Goal: Task Accomplishment & Management: Manage account settings

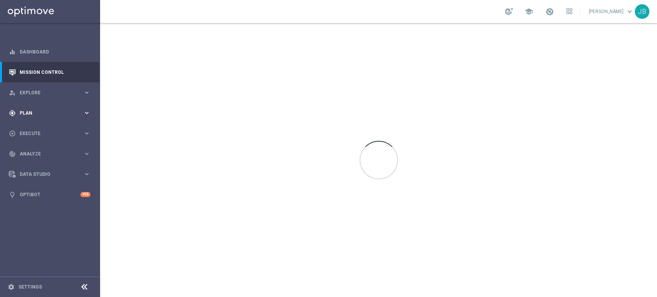
click at [40, 110] on div "gps_fixed Plan" at bounding box center [46, 113] width 74 height 7
click at [47, 130] on link "Target Groups" at bounding box center [50, 129] width 60 height 6
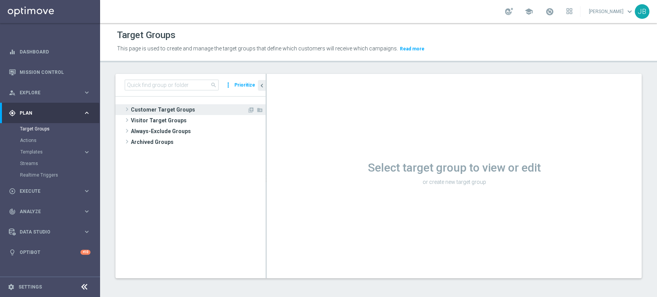
click at [156, 110] on span "Customer Target Groups" at bounding box center [189, 109] width 116 height 11
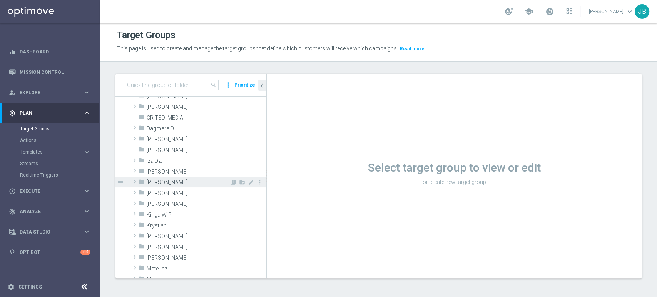
scroll to position [68, 0]
click at [136, 168] on span at bounding box center [135, 170] width 8 height 9
click at [139, 183] on span at bounding box center [143, 181] width 8 height 9
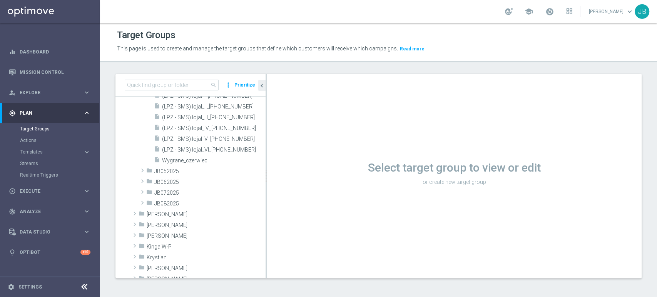
scroll to position [171, 0]
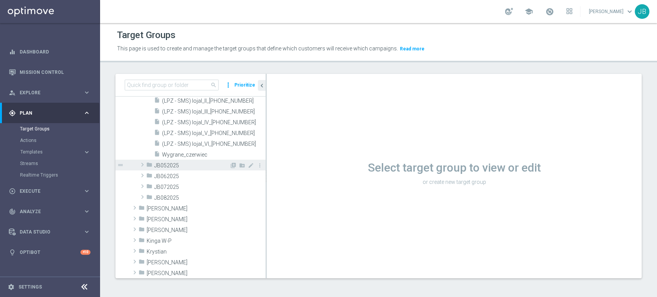
click at [144, 161] on span at bounding box center [143, 164] width 8 height 9
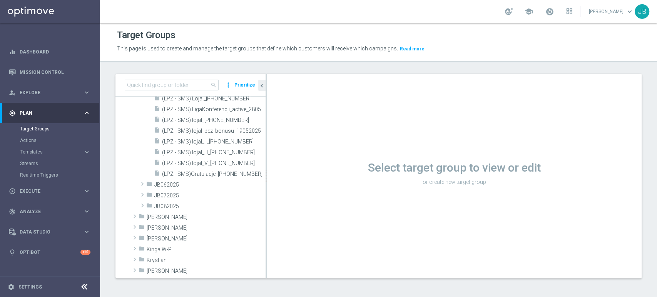
scroll to position [279, 0]
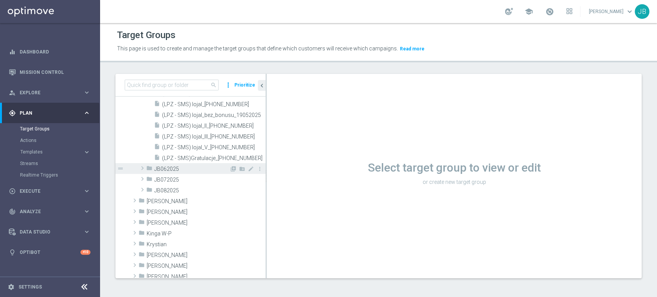
click at [141, 167] on span at bounding box center [143, 168] width 8 height 9
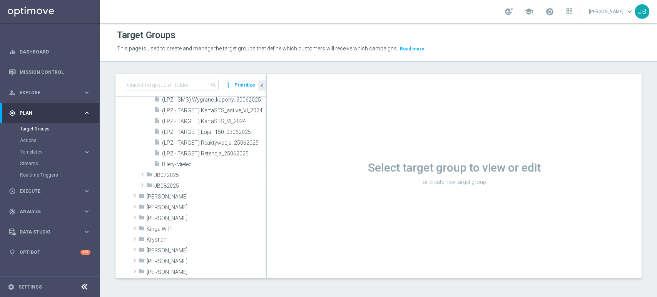
scroll to position [565, 0]
click at [136, 210] on span at bounding box center [135, 207] width 8 height 9
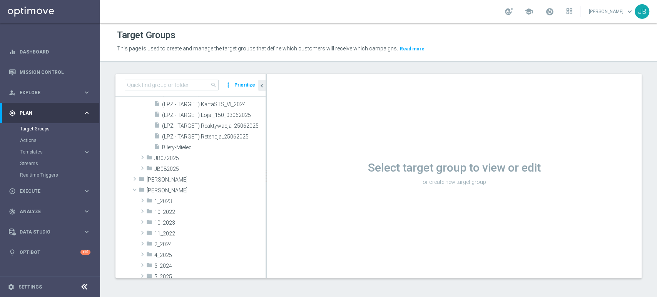
scroll to position [622, 0]
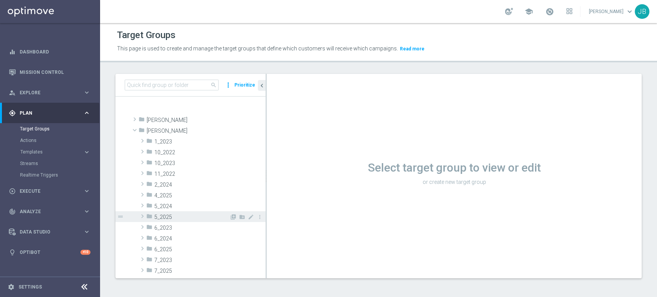
click at [143, 219] on span at bounding box center [143, 216] width 8 height 9
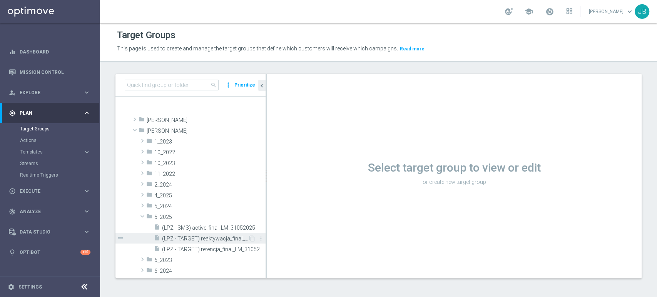
click at [234, 238] on span "(LPZ - TARGET) reaktywacja_final_LM_31052025" at bounding box center [205, 239] width 86 height 7
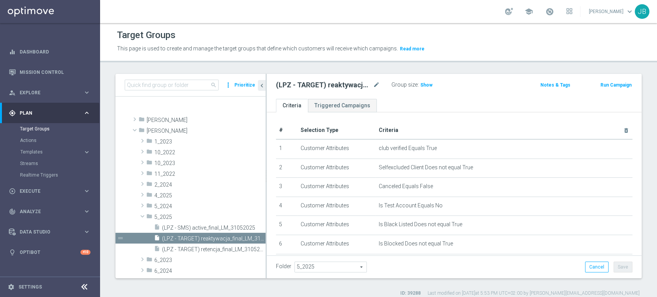
scroll to position [139, 0]
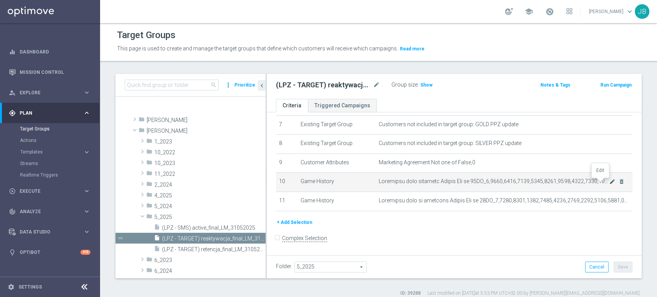
click at [610, 184] on icon "mode_edit" at bounding box center [613, 182] width 6 height 6
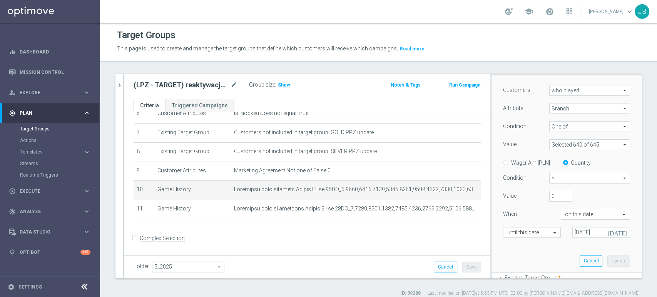
scroll to position [96, 0]
click at [575, 233] on input "[DATE]" at bounding box center [602, 231] width 58 height 11
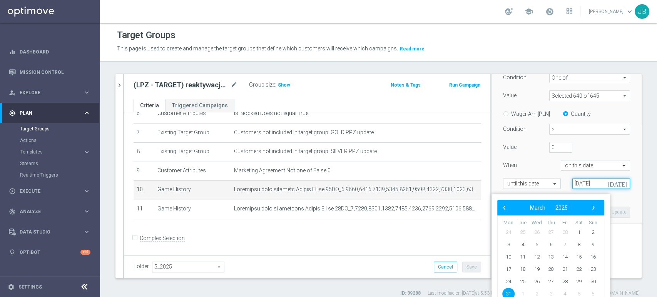
scroll to position [146, 0]
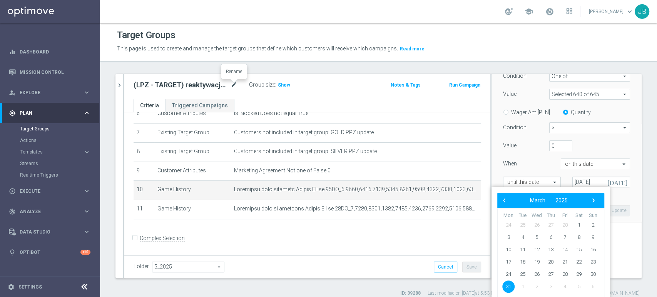
click at [234, 87] on icon "mode_edit" at bounding box center [234, 84] width 7 height 9
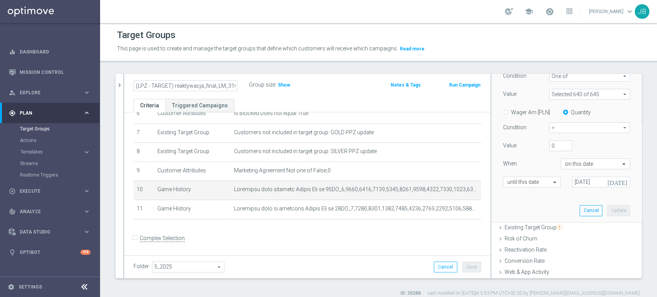
scroll to position [0, 15]
click at [586, 184] on input "[DATE]" at bounding box center [602, 182] width 58 height 11
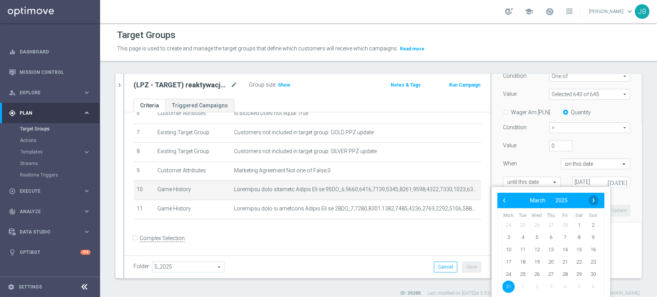
click at [591, 197] on span "›" at bounding box center [594, 201] width 10 height 10
click at [593, 203] on span "›" at bounding box center [594, 201] width 10 height 10
click at [510, 286] on span "30" at bounding box center [509, 287] width 12 height 12
type input "[DATE]"
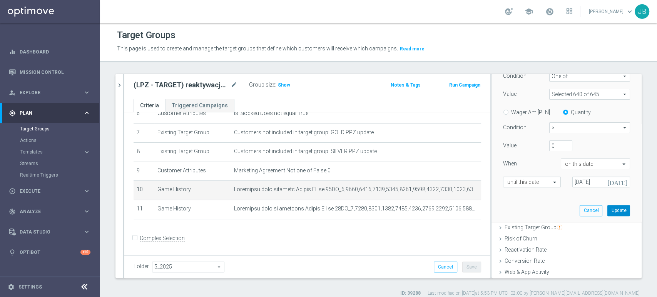
click at [610, 212] on button "Update" at bounding box center [619, 210] width 23 height 11
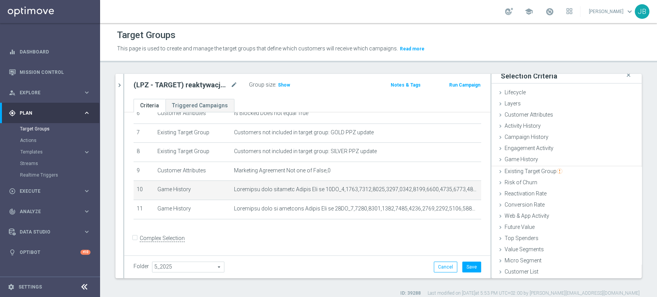
scroll to position [4, 0]
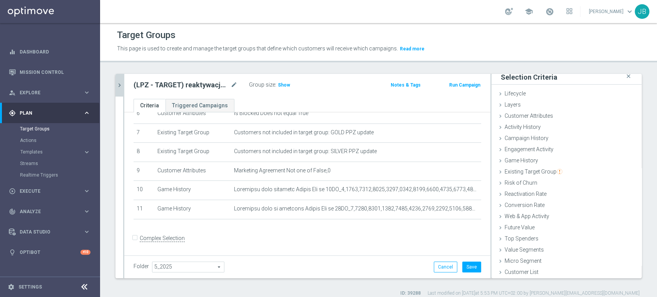
click at [117, 87] on icon "chevron_right" at bounding box center [119, 85] width 7 height 7
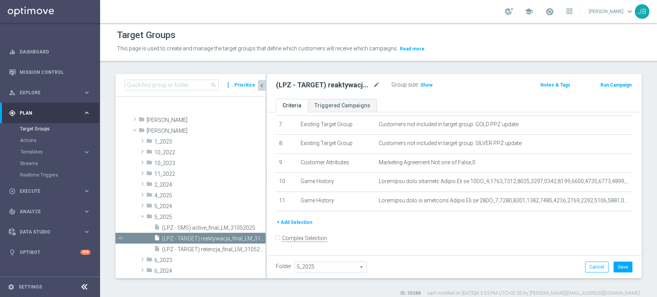
scroll to position [17, 0]
click at [249, 236] on icon "content_copy" at bounding box center [252, 239] width 6 height 6
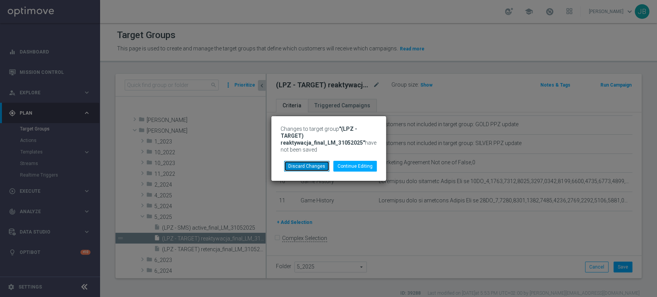
click at [313, 169] on button "Discard Changes" at bounding box center [306, 166] width 45 height 11
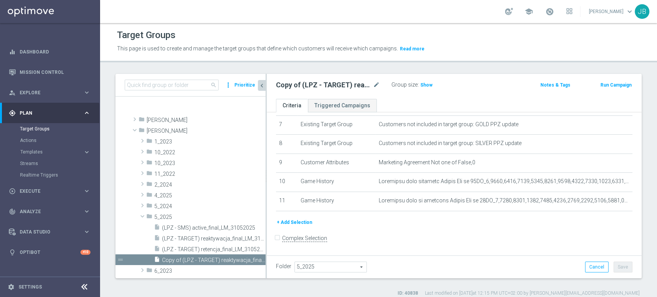
scroll to position [670, 0]
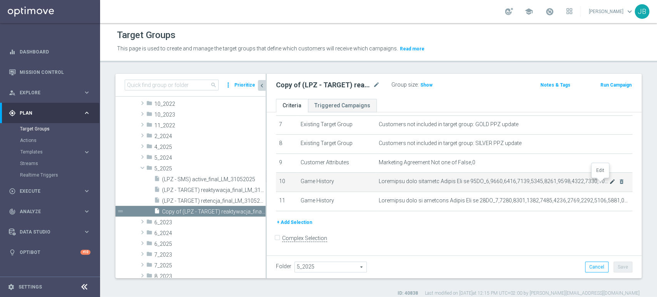
click at [610, 181] on icon "mode_edit" at bounding box center [613, 182] width 6 height 6
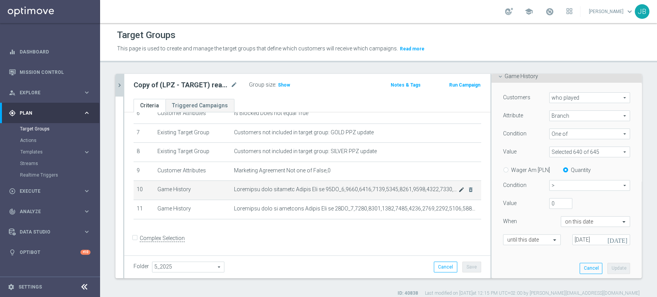
scroll to position [88, 0]
click at [591, 241] on input "[DATE]" at bounding box center [602, 240] width 58 height 11
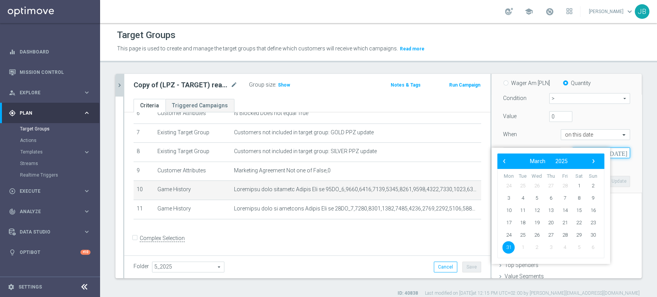
scroll to position [201, 0]
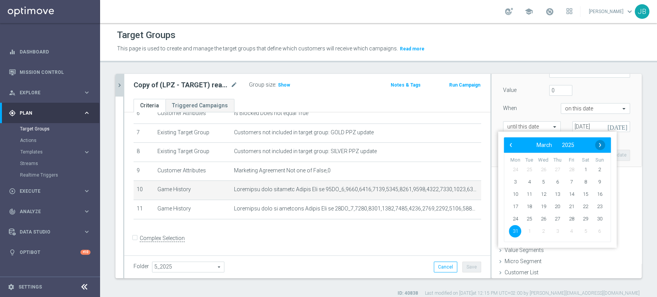
click at [604, 149] on span "›" at bounding box center [600, 145] width 10 height 10
click at [512, 230] on span "30" at bounding box center [515, 231] width 12 height 12
type input "[DATE]"
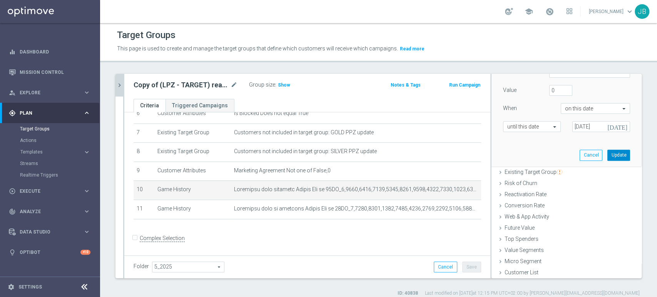
click at [608, 153] on button "Update" at bounding box center [619, 155] width 23 height 11
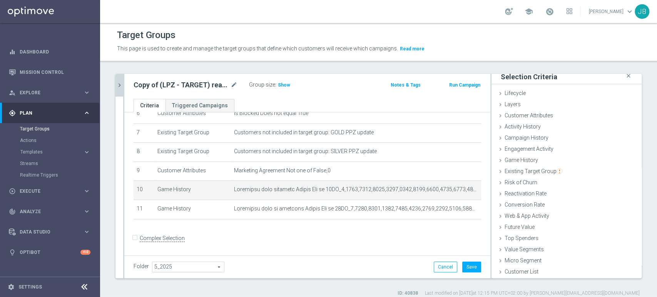
scroll to position [4, 0]
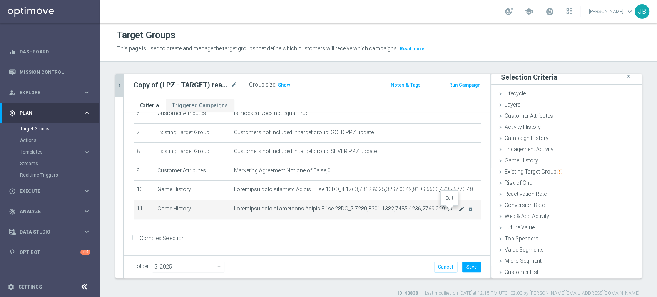
click at [459, 212] on icon "mode_edit" at bounding box center [462, 209] width 6 height 6
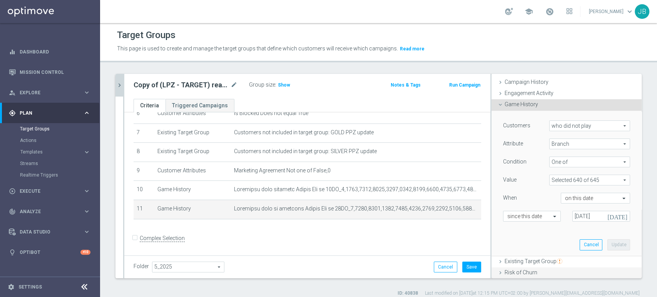
scroll to position [88, 0]
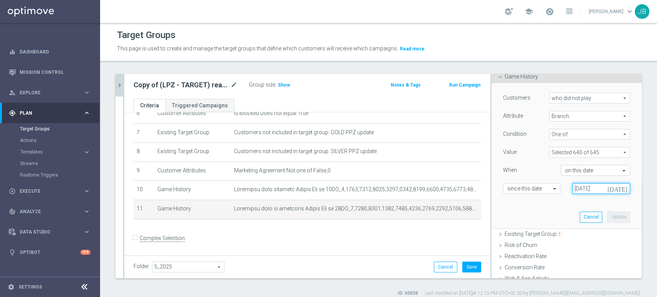
click at [595, 185] on input "[DATE]" at bounding box center [602, 188] width 58 height 11
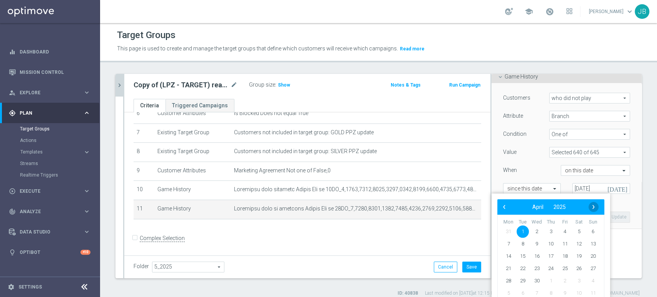
click at [592, 206] on span "›" at bounding box center [594, 207] width 10 height 10
click at [526, 230] on span "1" at bounding box center [523, 232] width 12 height 12
type input "[DATE]"
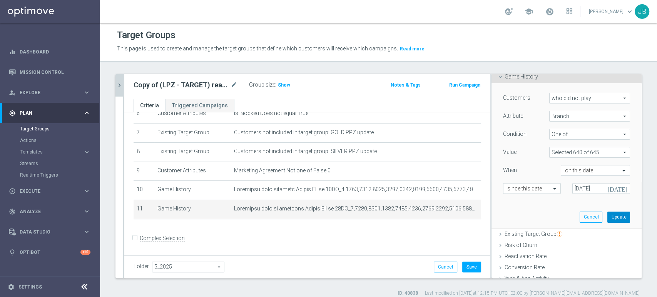
click at [608, 218] on button "Update" at bounding box center [619, 217] width 23 height 11
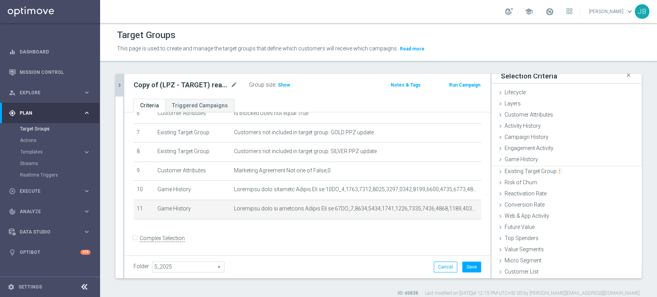
scroll to position [4, 0]
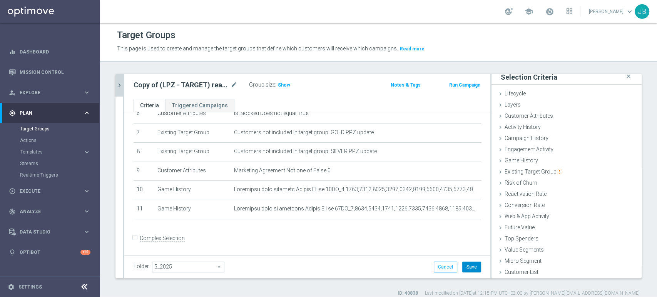
click at [471, 263] on button "Save" at bounding box center [472, 267] width 19 height 11
click at [283, 84] on span "Show" at bounding box center [284, 84] width 12 height 5
click at [232, 80] on icon "mode_edit" at bounding box center [234, 84] width 7 height 9
type input "(LPZ - SMS) Reaktywacja_[PHONE_NUMBER]"
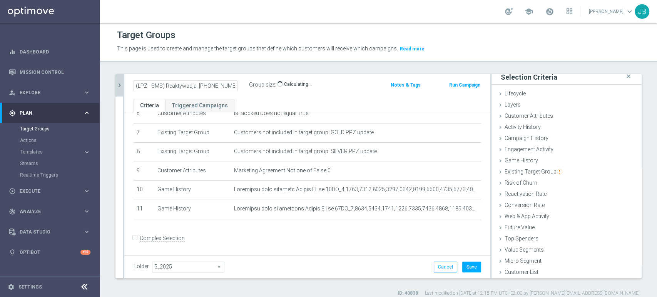
click at [259, 102] on ul "Criteria Triggered Campaigns" at bounding box center [307, 105] width 366 height 13
click at [186, 265] on span "5_2025" at bounding box center [189, 267] width 72 height 10
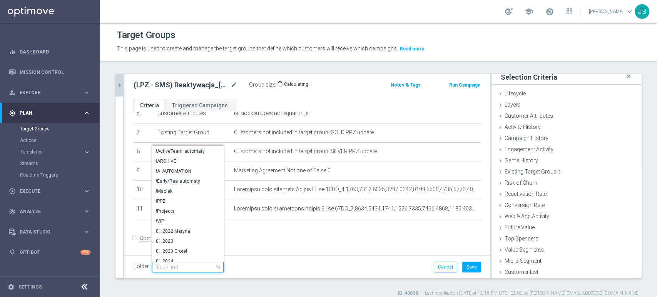
click at [186, 265] on input "search" at bounding box center [188, 267] width 72 height 11
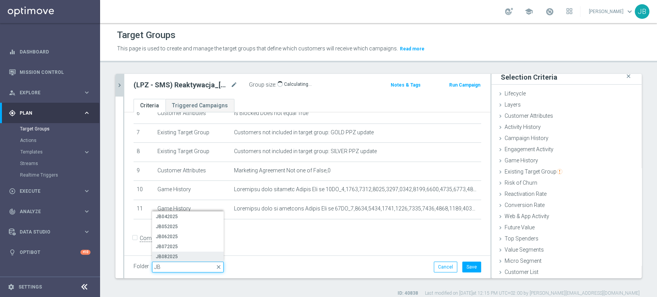
type input "JB"
click at [185, 260] on label "JB082025" at bounding box center [188, 257] width 72 height 10
type input "JB082025"
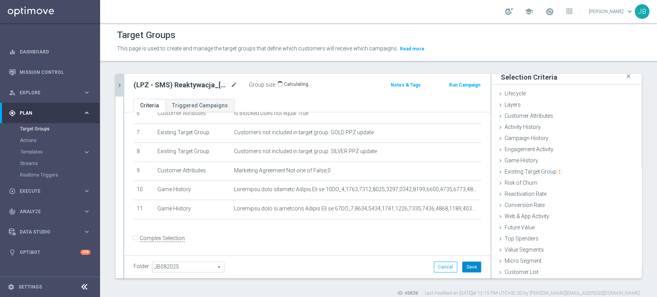
click at [463, 266] on button "Save" at bounding box center [472, 267] width 19 height 11
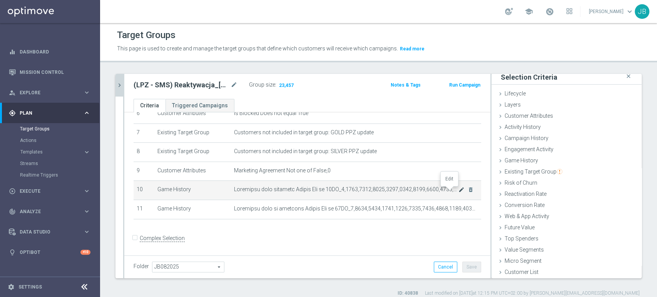
click at [459, 191] on icon "mode_edit" at bounding box center [462, 190] width 6 height 6
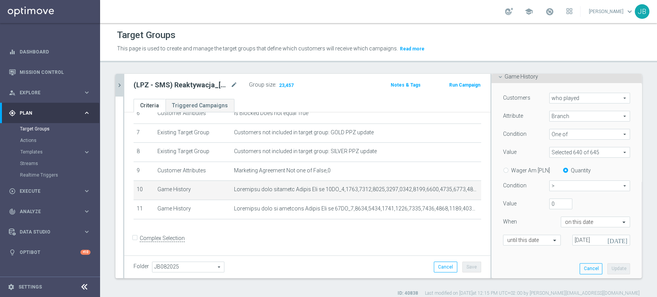
scroll to position [201, 0]
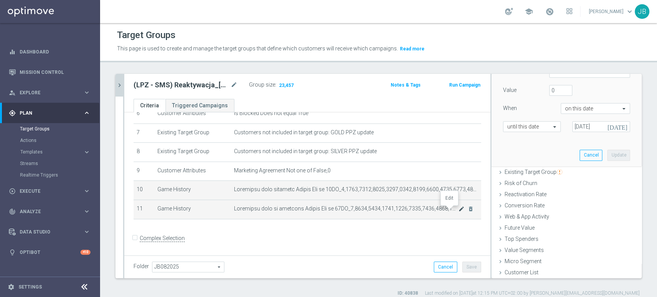
click at [459, 211] on icon "mode_edit" at bounding box center [462, 209] width 6 height 6
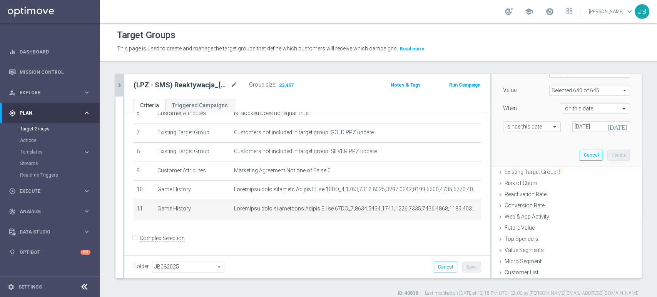
click at [125, 87] on div "(LPZ - SMS) Reaktywacja_[PHONE_NUMBER] mode_edit Group size : 23,457 Notes & Ta…" at bounding box center [307, 86] width 366 height 25
click at [123, 87] on div at bounding box center [123, 176] width 1 height 205
click at [120, 86] on icon "chevron_right" at bounding box center [119, 85] width 7 height 7
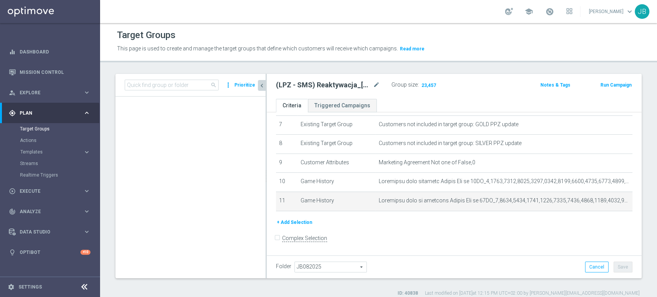
scroll to position [17, 0]
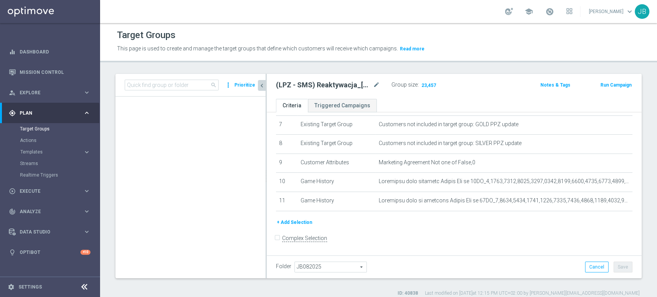
click at [263, 87] on icon "chevron_left" at bounding box center [261, 85] width 7 height 7
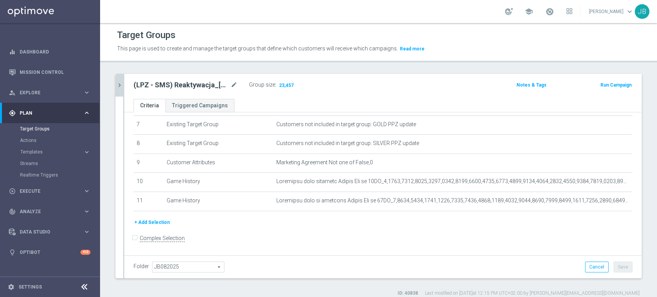
click at [117, 89] on button "chevron_right" at bounding box center [120, 85] width 8 height 23
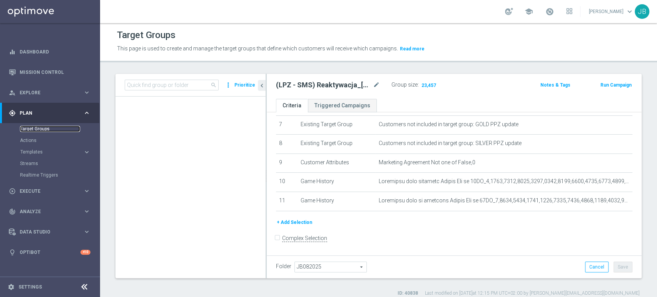
click at [32, 127] on link "Target Groups" at bounding box center [50, 129] width 60 height 6
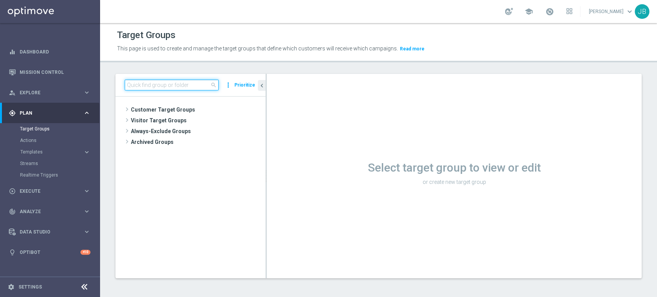
click at [188, 84] on input at bounding box center [172, 85] width 94 height 11
type input "retencja"
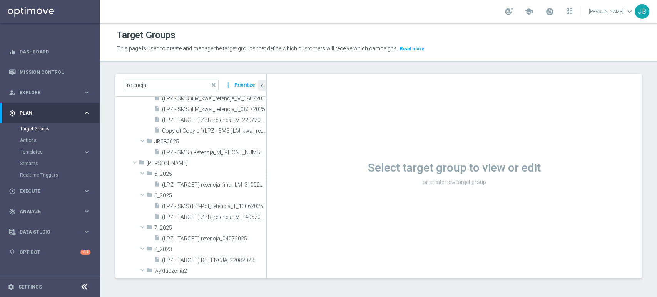
scroll to position [161, 0]
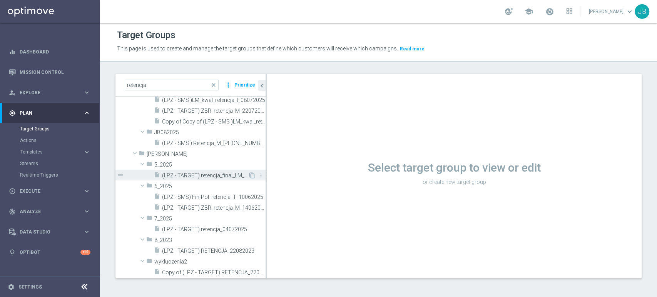
click at [249, 174] on icon "content_copy" at bounding box center [252, 176] width 6 height 6
click at [212, 273] on span "Copy of (LPZ - TARGET) RETENCJA_22082023" at bounding box center [205, 273] width 86 height 7
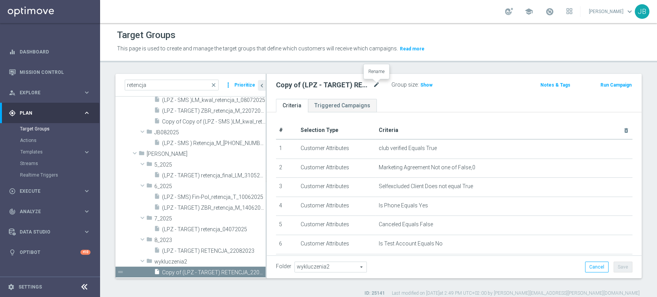
click at [376, 82] on icon "mode_edit" at bounding box center [376, 84] width 7 height 9
click at [240, 177] on span "(LPZ - TARGET) retencja_final_LM_31052025" at bounding box center [205, 176] width 86 height 7
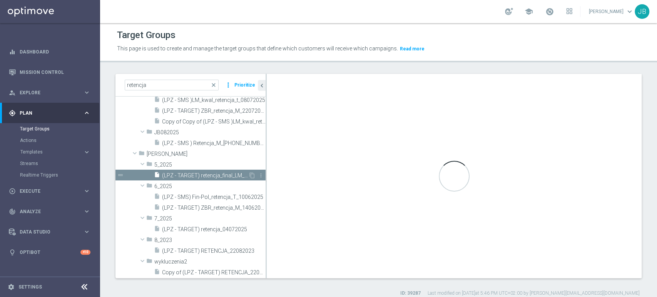
checkbox input "false"
type input "5_2025"
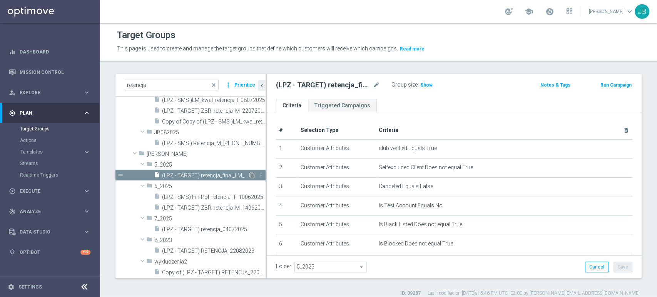
click at [249, 176] on icon "content_copy" at bounding box center [252, 176] width 6 height 6
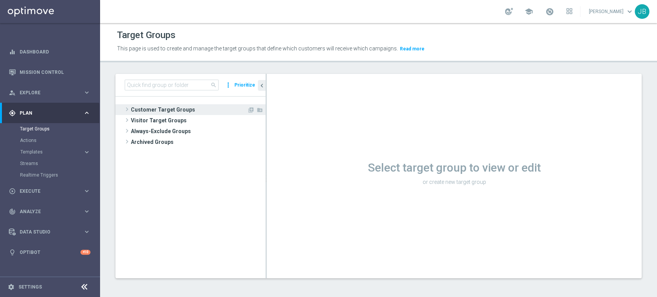
click at [163, 109] on span "Customer Target Groups" at bounding box center [189, 109] width 116 height 11
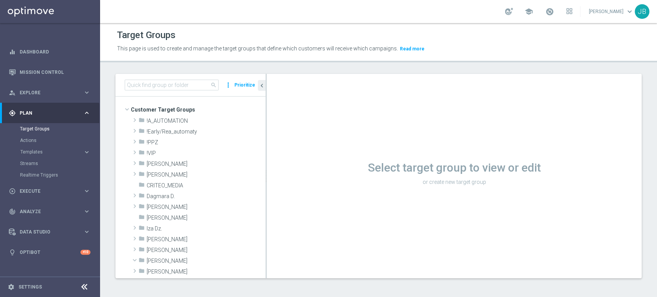
click at [159, 240] on span "[PERSON_NAME]" at bounding box center [206, 239] width 119 height 7
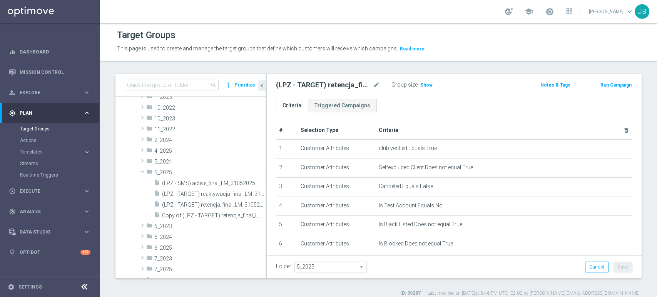
scroll to position [243, 0]
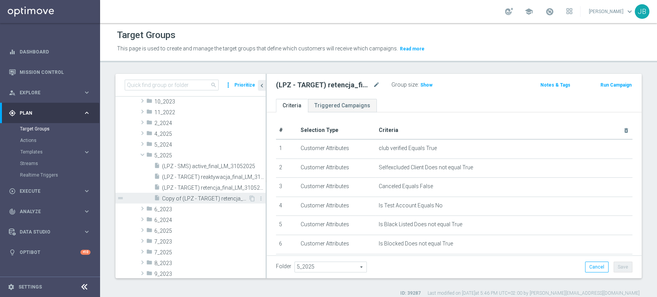
click at [225, 201] on span "Copy of (LPZ - TARGET) retencja_final_LM_31052025" at bounding box center [205, 199] width 86 height 7
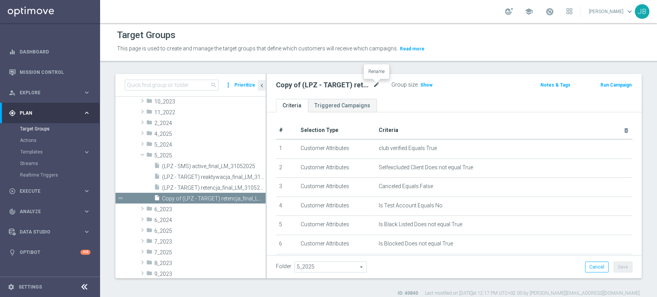
click at [376, 80] on icon "mode_edit" at bounding box center [376, 84] width 7 height 9
click at [327, 273] on div "Folder 5_2025 5_2025 arrow_drop_down search Cancel Save Saving..." at bounding box center [454, 267] width 375 height 23
click at [328, 267] on span "5_2025" at bounding box center [331, 267] width 72 height 10
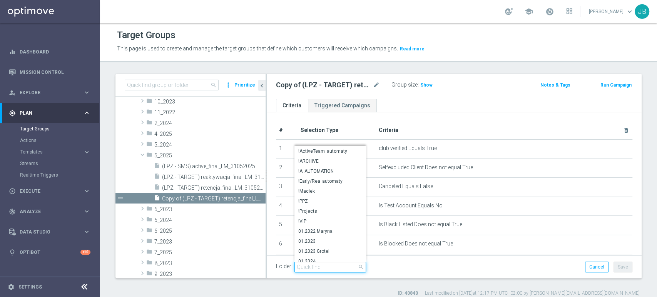
click at [327, 266] on input "search" at bounding box center [331, 267] width 72 height 11
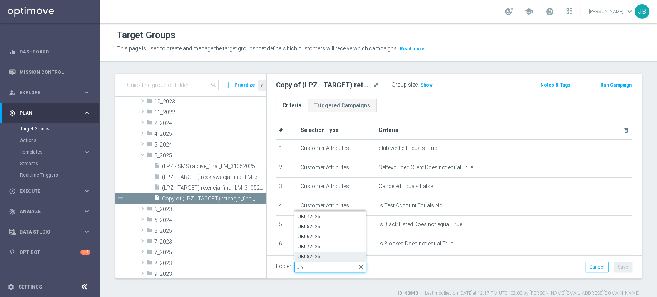
type input "JB"
click at [328, 259] on span "JB082025" at bounding box center [330, 257] width 64 height 6
type input "JB082025"
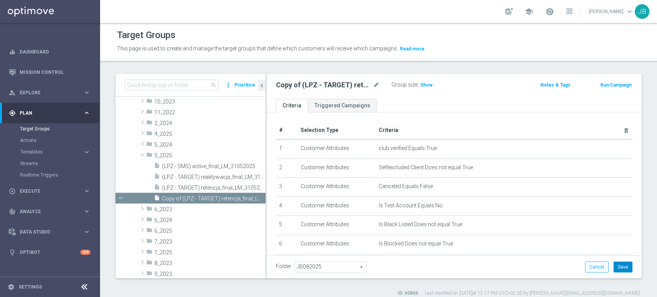
click at [614, 264] on button "Save" at bounding box center [623, 267] width 19 height 11
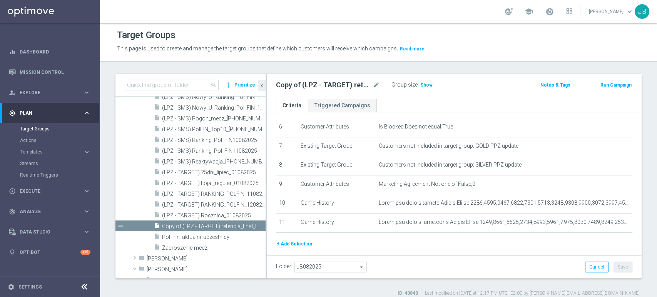
scroll to position [139, 0]
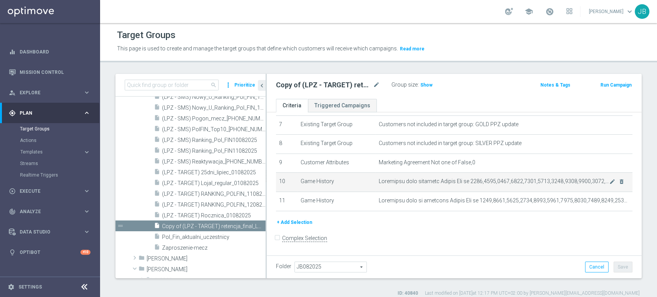
click at [481, 185] on span at bounding box center [494, 181] width 231 height 7
click at [610, 181] on icon "mode_edit" at bounding box center [613, 182] width 6 height 6
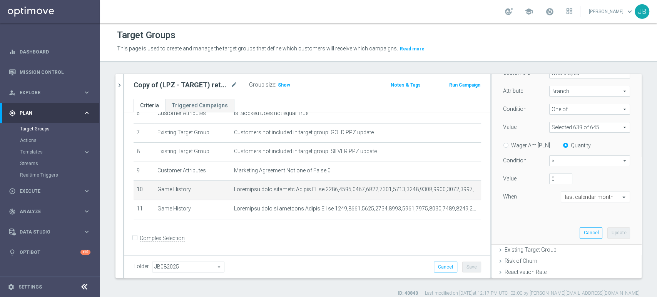
scroll to position [129, 0]
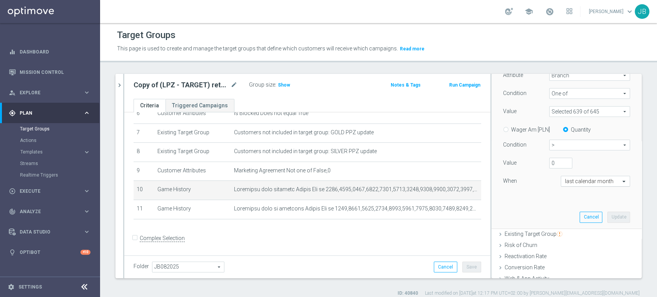
click at [586, 182] on input "text" at bounding box center [587, 181] width 45 height 7
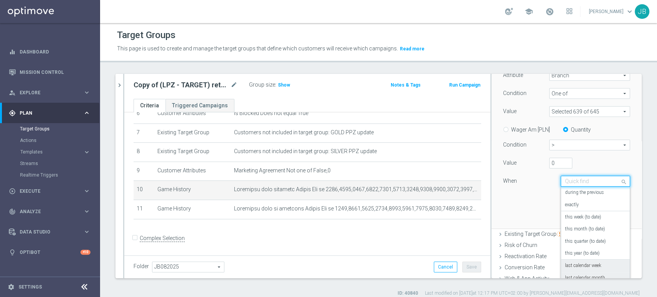
click at [565, 263] on label "last calendar week" at bounding box center [583, 266] width 36 height 6
click at [573, 183] on input "text" at bounding box center [587, 181] width 45 height 7
click at [578, 277] on label "last calendar month" at bounding box center [585, 278] width 40 height 6
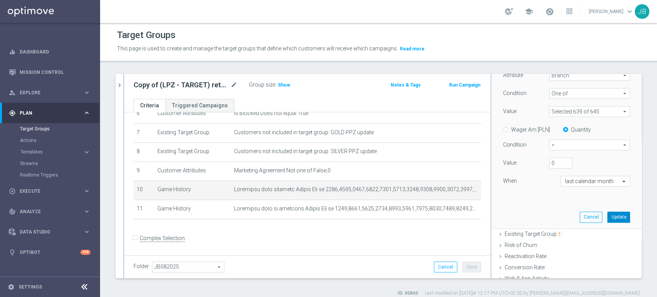
click at [608, 215] on button "Update" at bounding box center [619, 217] width 23 height 11
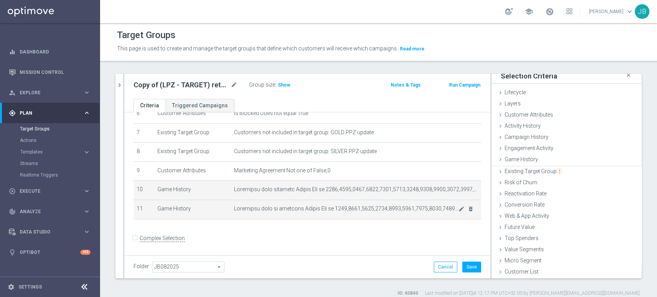
scroll to position [4, 0]
click at [459, 210] on icon "mode_edit" at bounding box center [462, 209] width 6 height 6
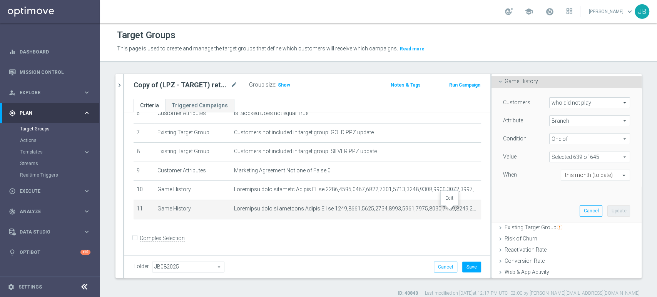
scroll to position [83, 0]
click at [568, 190] on div "Customers who did not play who did not play arrow_drop_down search Attribute Br…" at bounding box center [566, 145] width 127 height 97
click at [465, 269] on button "Save" at bounding box center [472, 267] width 19 height 11
click at [233, 82] on icon "mode_edit" at bounding box center [234, 84] width 7 height 9
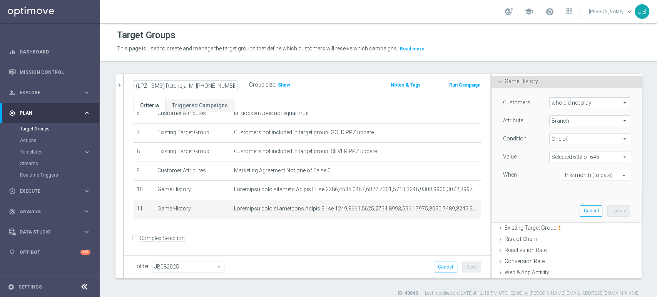
type input "(LPZ - SMS) Retencja_M_30082025"
click at [320, 104] on ul "Criteria Triggered Campaigns" at bounding box center [307, 105] width 366 height 13
click at [287, 84] on span "Show" at bounding box center [284, 84] width 12 height 5
click at [463, 264] on button "Save" at bounding box center [472, 267] width 19 height 11
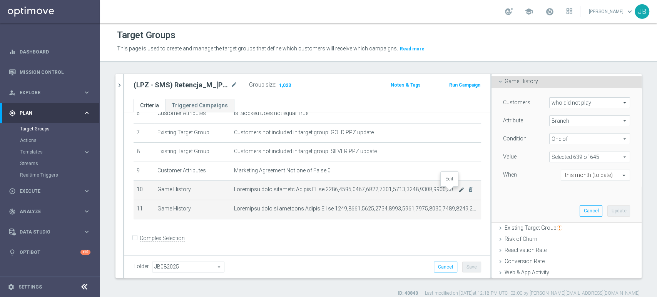
click at [459, 189] on icon "mode_edit" at bounding box center [462, 190] width 6 height 6
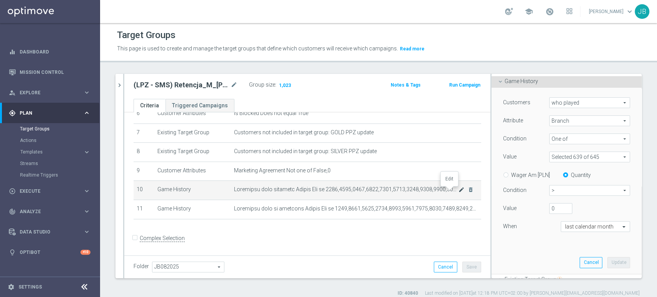
click at [459, 193] on icon "mode_edit" at bounding box center [462, 190] width 6 height 6
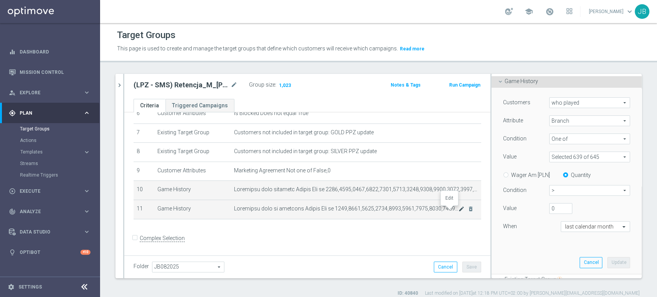
click at [459, 212] on icon "mode_edit" at bounding box center [462, 209] width 6 height 6
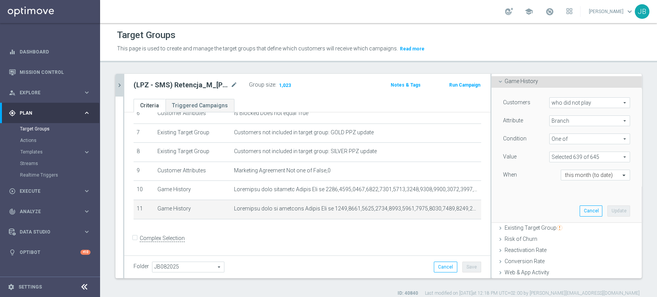
click at [117, 88] on icon "chevron_right" at bounding box center [119, 85] width 7 height 7
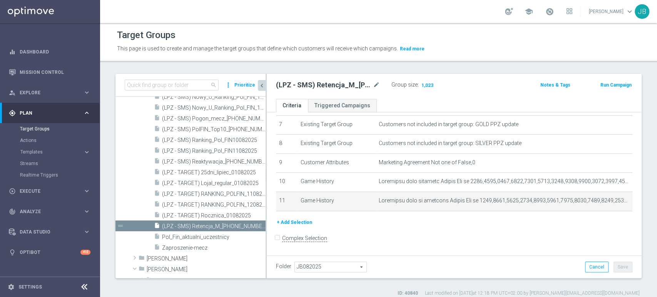
scroll to position [17, 0]
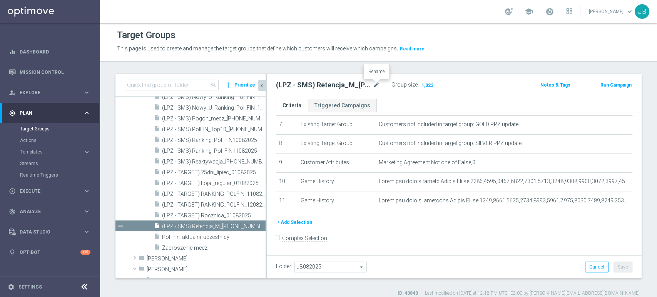
click at [374, 88] on icon "mode_edit" at bounding box center [376, 84] width 7 height 9
type input "(LPZ - TARGET) zbr_retencja_30082025"
click at [404, 106] on ul "Criteria Triggered Campaigns" at bounding box center [454, 105] width 375 height 13
click at [226, 159] on span "(LPZ - SMS) Reaktywacja_[PHONE_NUMBER]" at bounding box center [205, 162] width 86 height 7
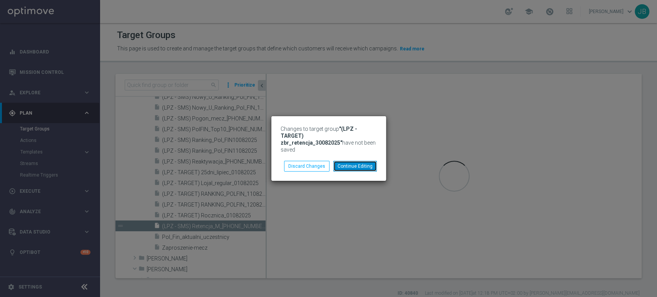
click at [351, 164] on button "Continue Editing" at bounding box center [356, 166] width 44 height 11
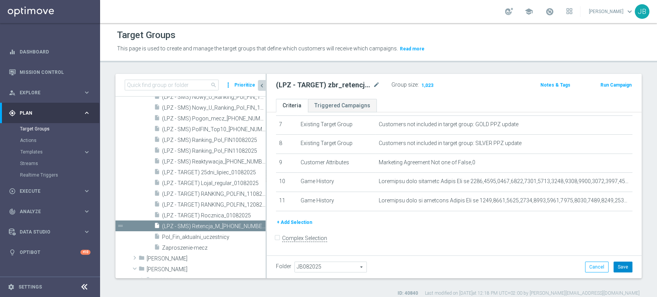
click at [616, 270] on button "Save" at bounding box center [623, 267] width 19 height 11
click at [217, 165] on div "insert_drive_file (LPZ - SMS) Reaktywacja_30082025" at bounding box center [201, 161] width 94 height 11
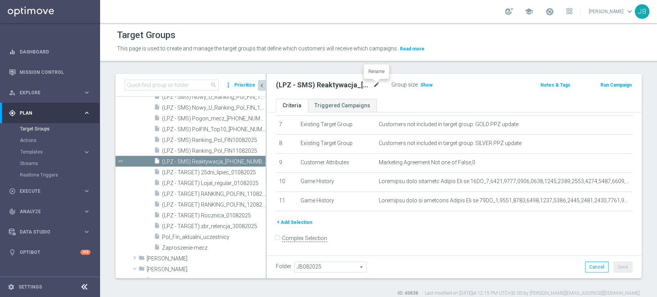
click at [376, 87] on icon "mode_edit" at bounding box center [376, 84] width 7 height 9
type input "(LPZ - TARGET) zbr_reaktywacja_30082025"
click at [439, 96] on div "(LPZ - TARGET) zbr_reaktywacja_30082025 Group size : Show Notes & Tags Run Camp…" at bounding box center [454, 86] width 375 height 25
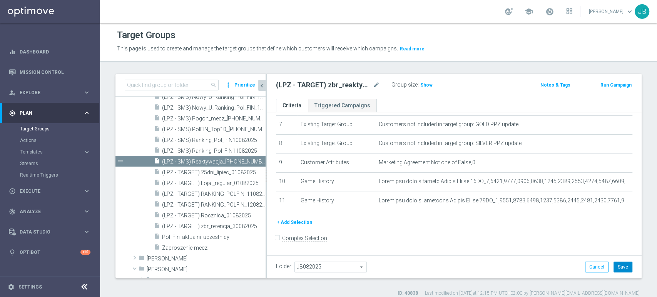
click at [621, 265] on button "Save" at bounding box center [623, 267] width 19 height 11
